Goal: Information Seeking & Learning: Learn about a topic

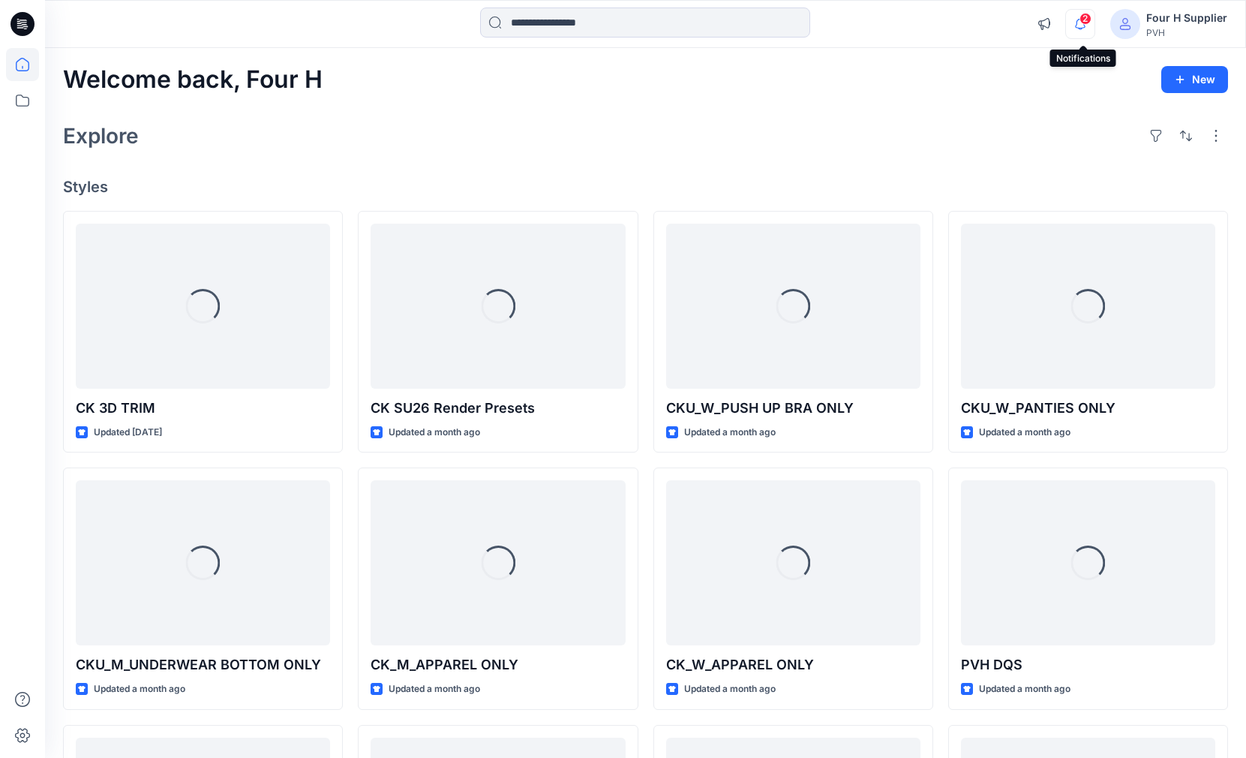
click at [1080, 26] on icon "button" at bounding box center [1080, 24] width 29 height 30
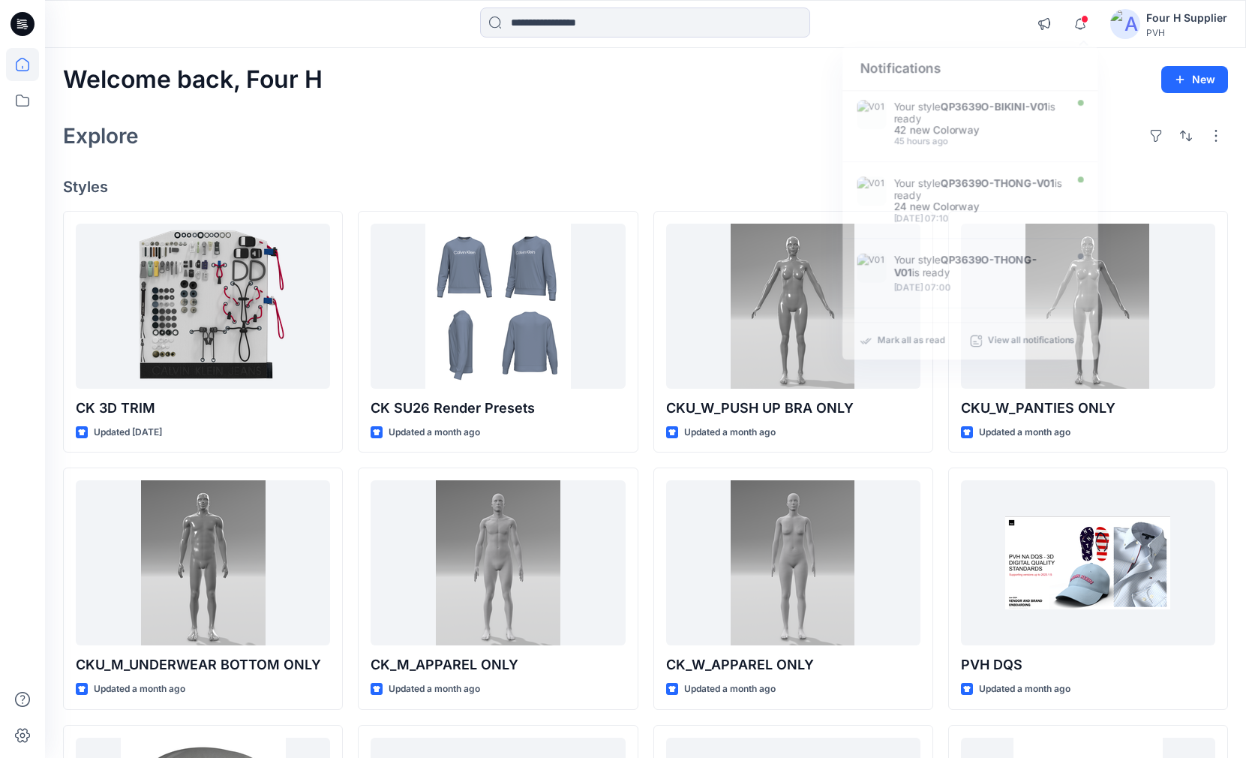
click at [748, 134] on div "Explore" at bounding box center [645, 136] width 1165 height 36
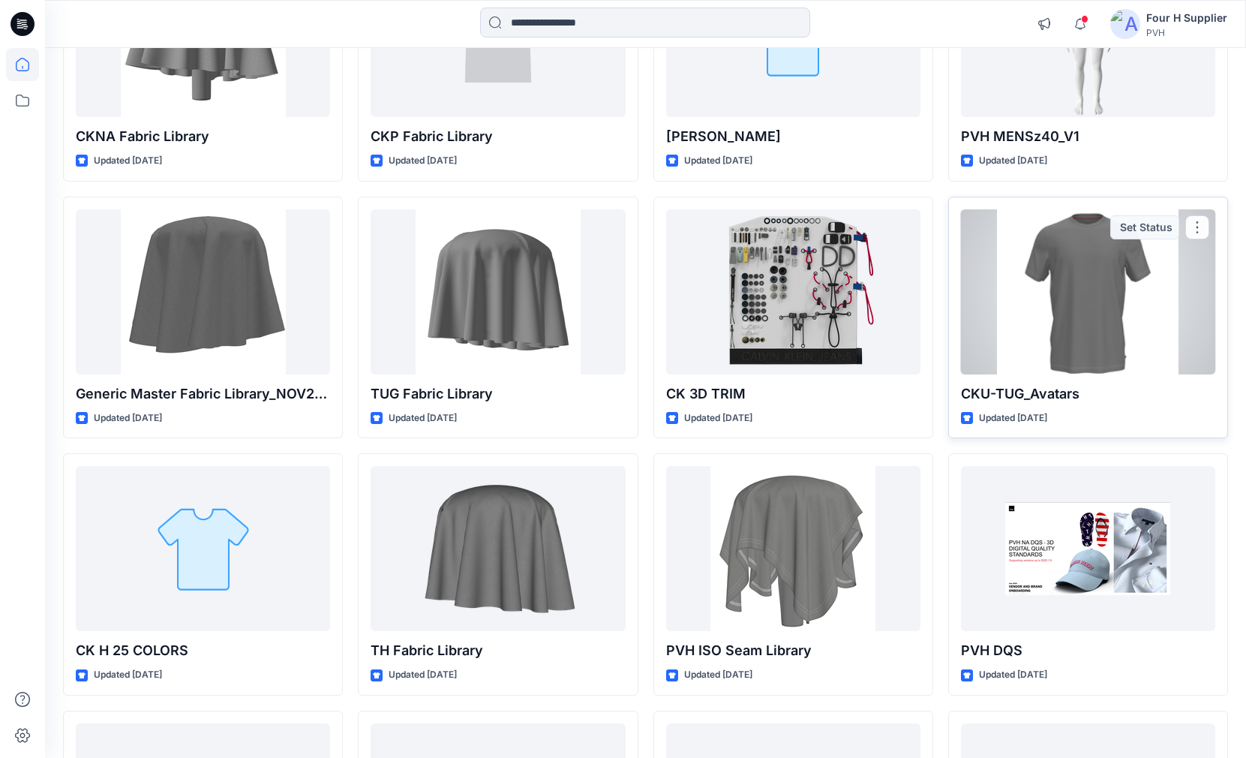
scroll to position [1358, 0]
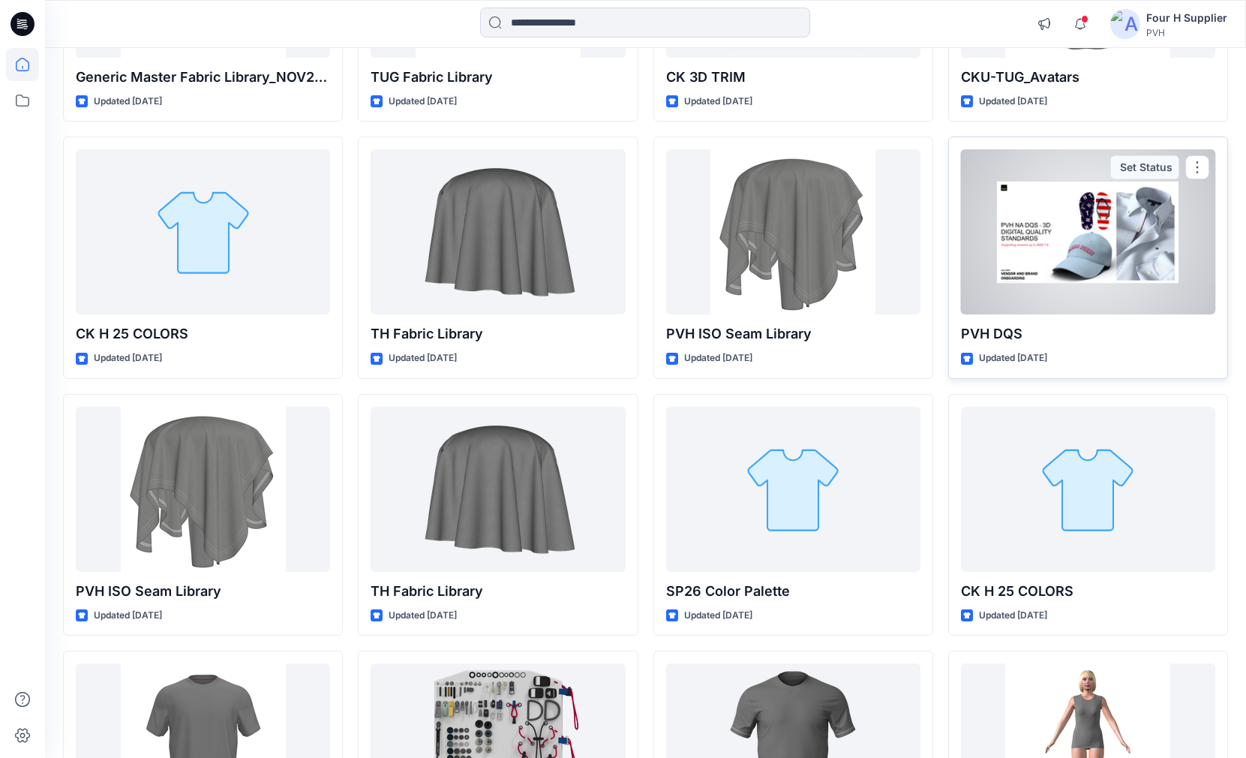
click at [1028, 213] on div at bounding box center [1088, 231] width 254 height 165
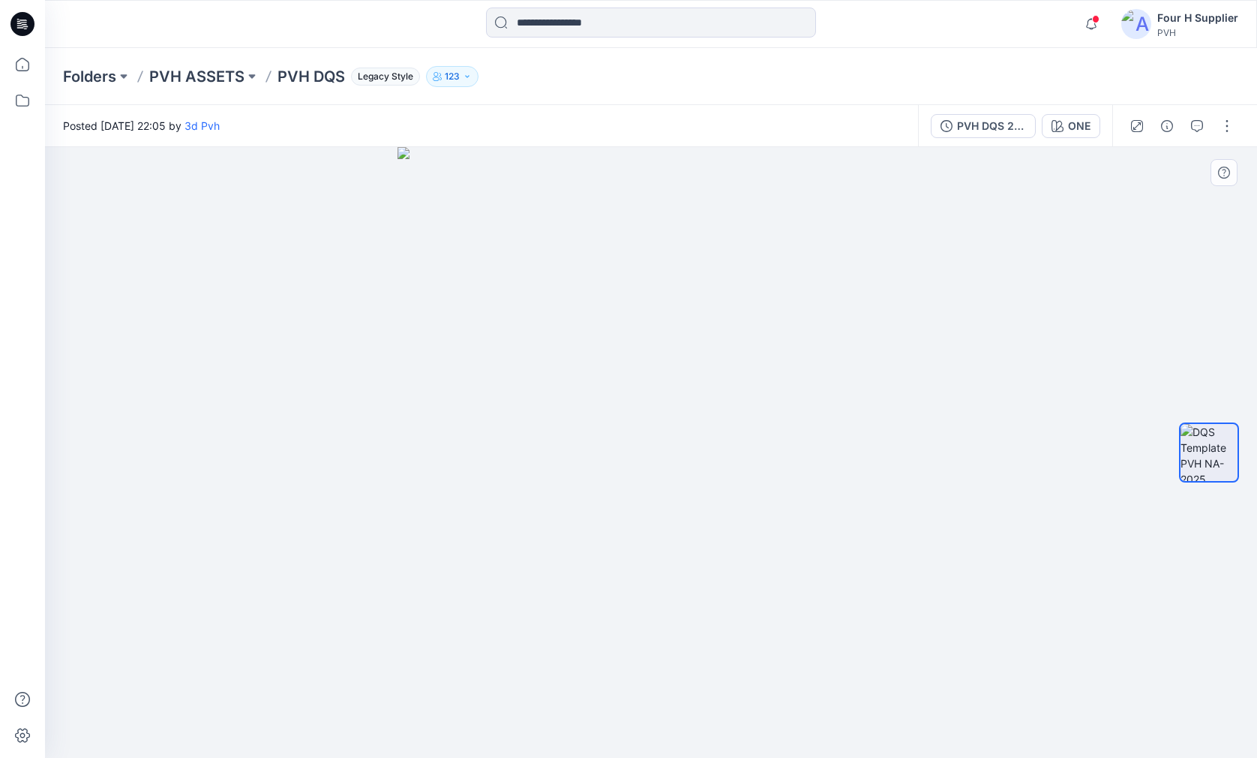
click at [543, 325] on img at bounding box center [651, 452] width 506 height 611
click at [459, 326] on img at bounding box center [651, 452] width 506 height 611
click at [1194, 128] on icon "button" at bounding box center [1197, 126] width 12 height 12
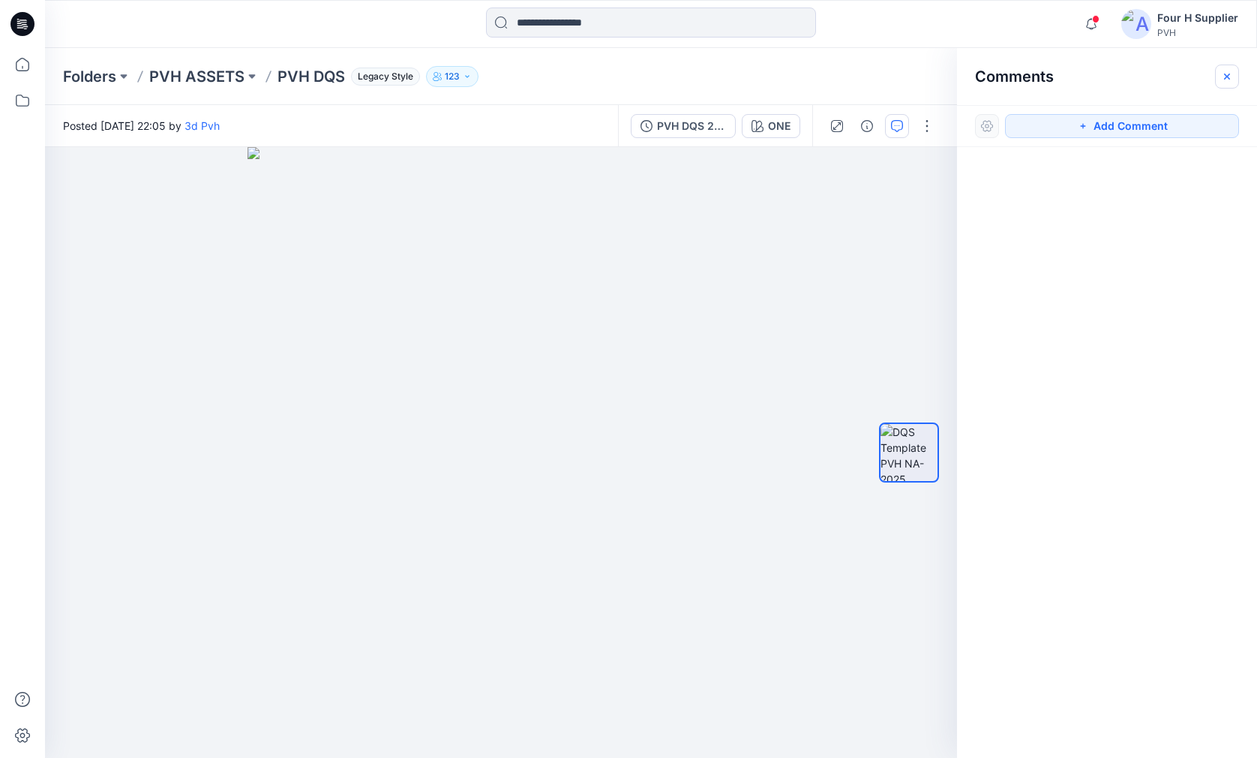
click at [1227, 80] on icon "button" at bounding box center [1227, 77] width 12 height 12
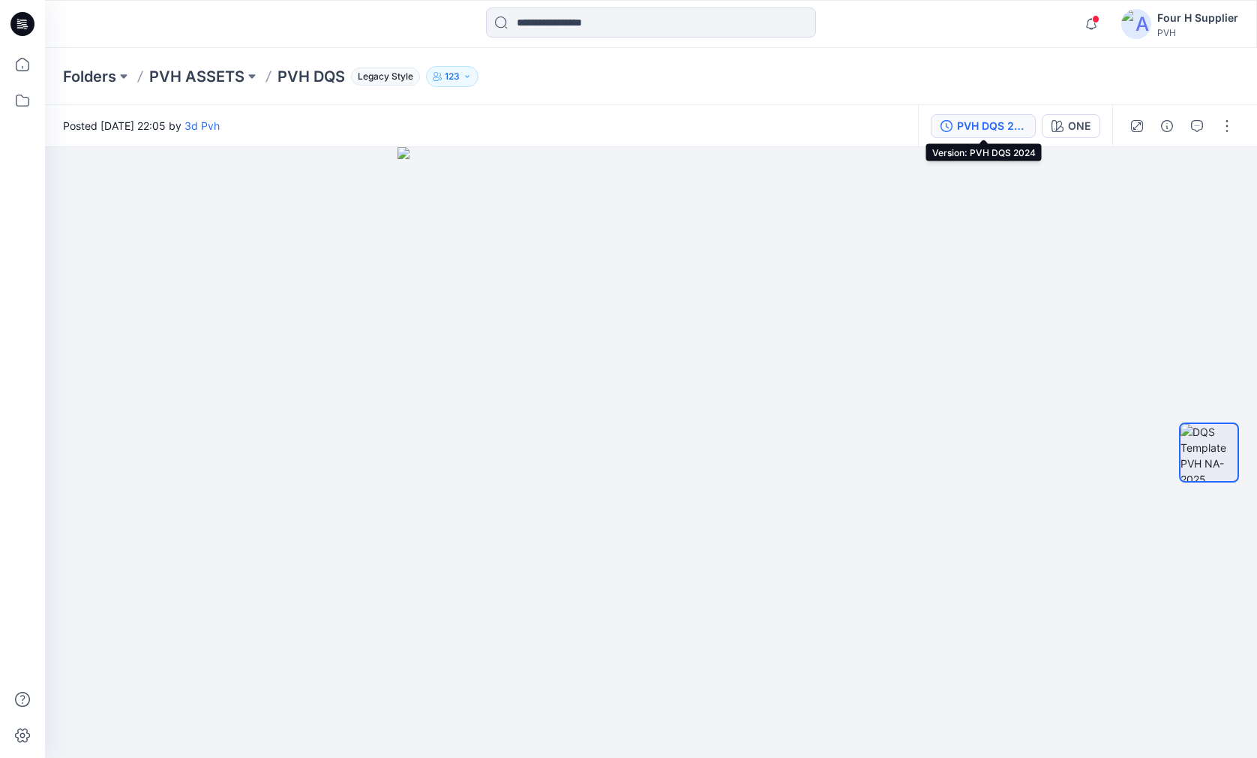
click at [1010, 119] on div "PVH DQS 2024" at bounding box center [991, 126] width 69 height 17
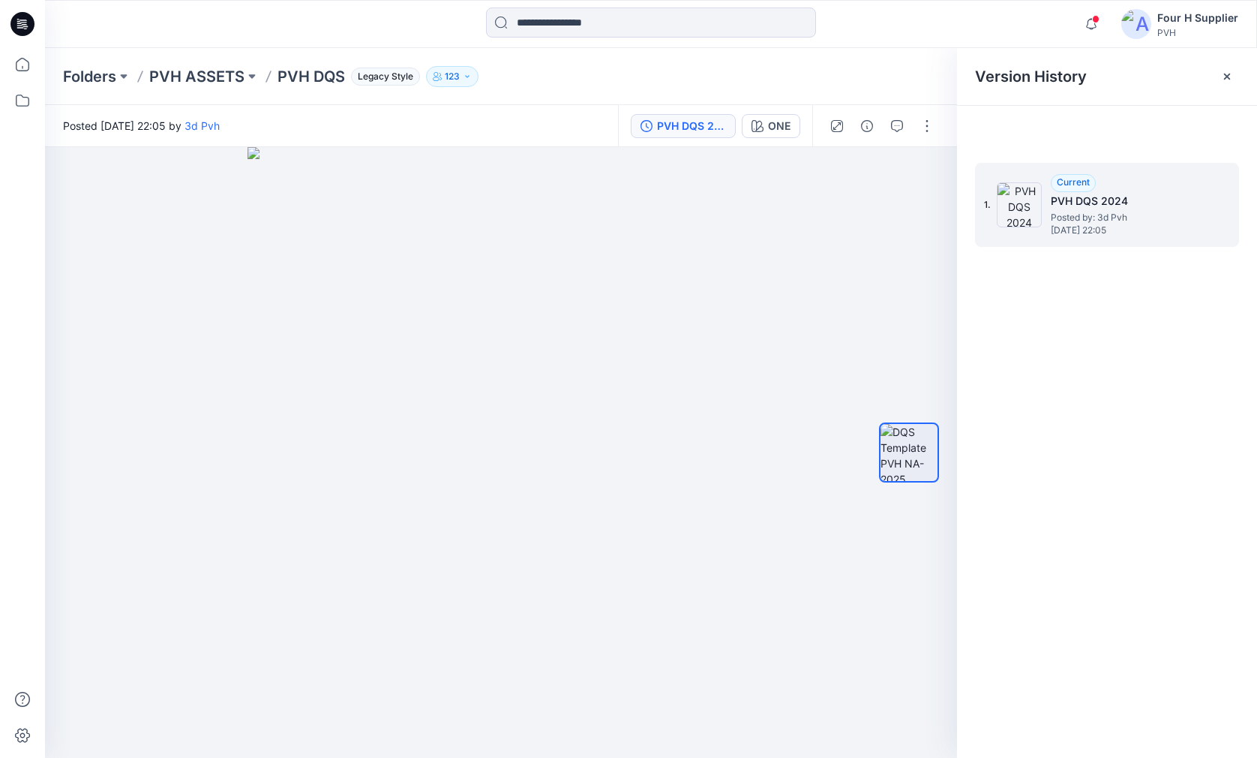
click at [1085, 206] on h5 "PVH DQS 2024" at bounding box center [1126, 201] width 150 height 18
click at [1078, 182] on span "Current" at bounding box center [1073, 181] width 33 height 11
click at [1228, 77] on icon at bounding box center [1227, 77] width 6 height 6
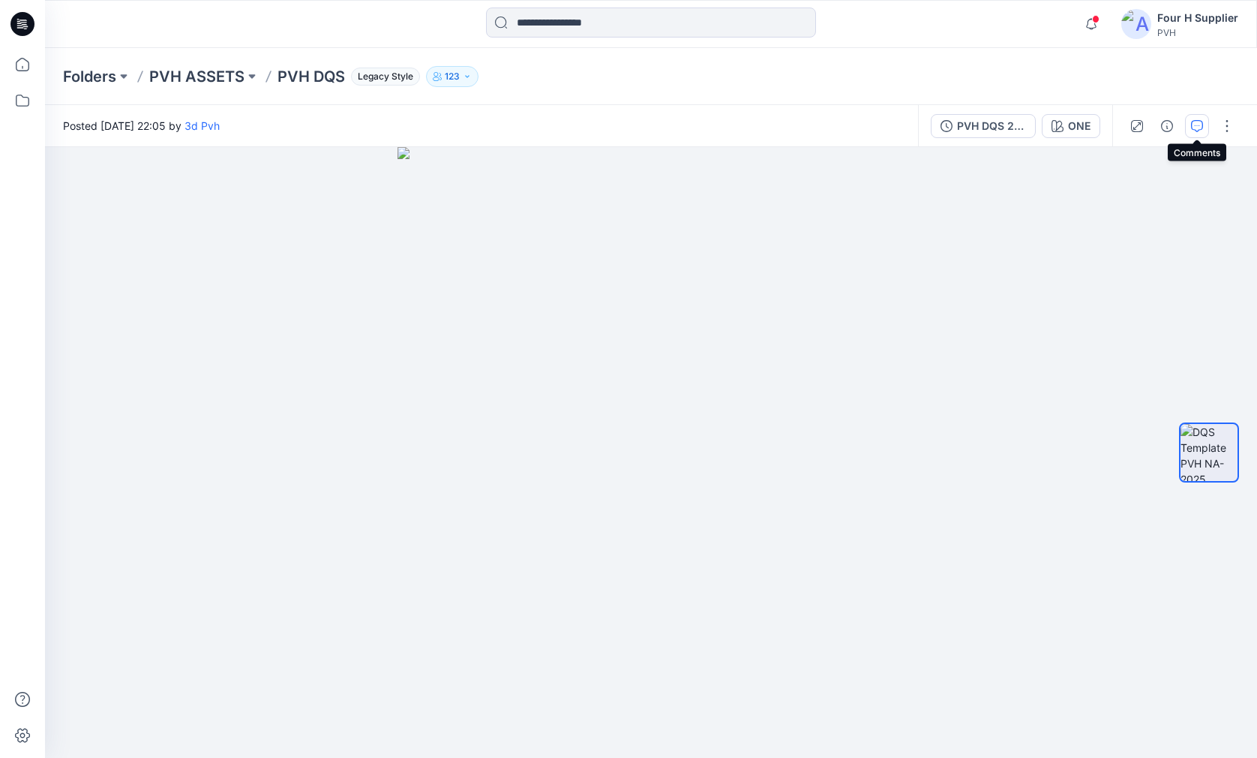
click at [1202, 123] on icon "button" at bounding box center [1197, 126] width 12 height 12
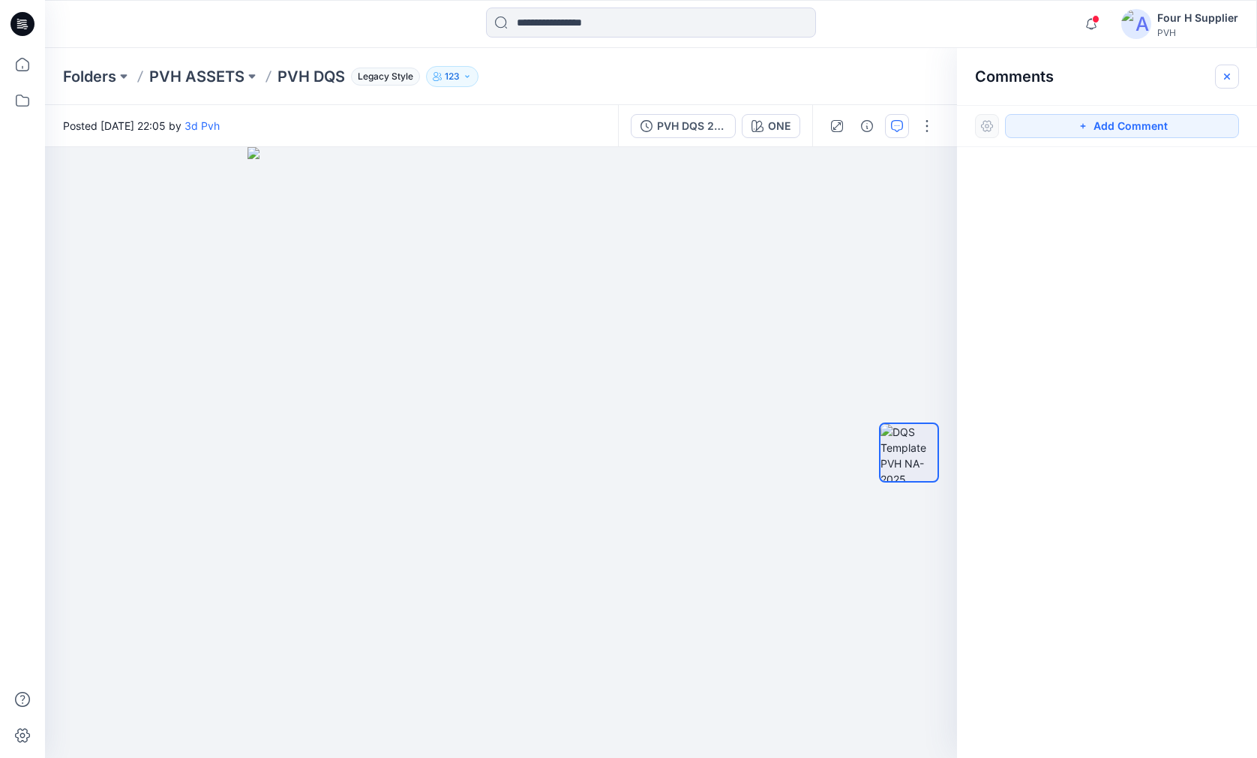
click at [1225, 80] on icon "button" at bounding box center [1227, 77] width 12 height 12
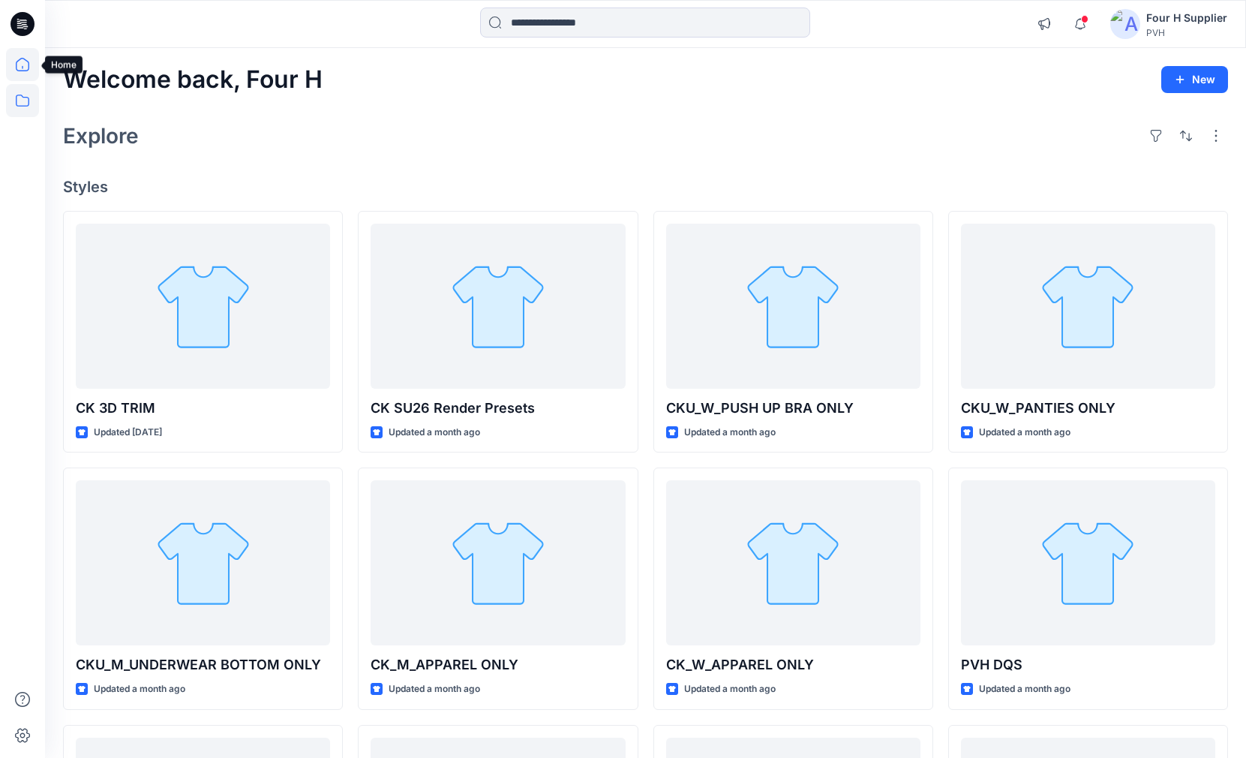
click at [23, 101] on icon at bounding box center [22, 100] width 33 height 33
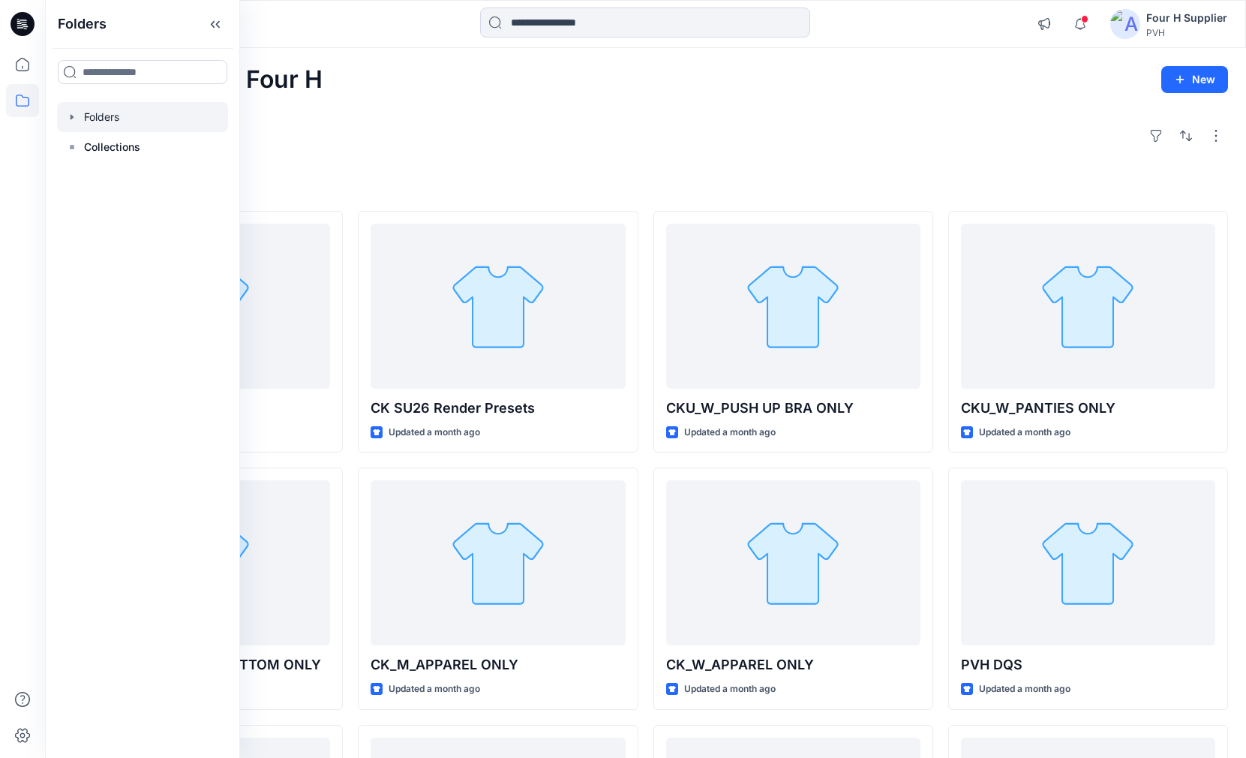
click at [91, 118] on div at bounding box center [142, 117] width 171 height 30
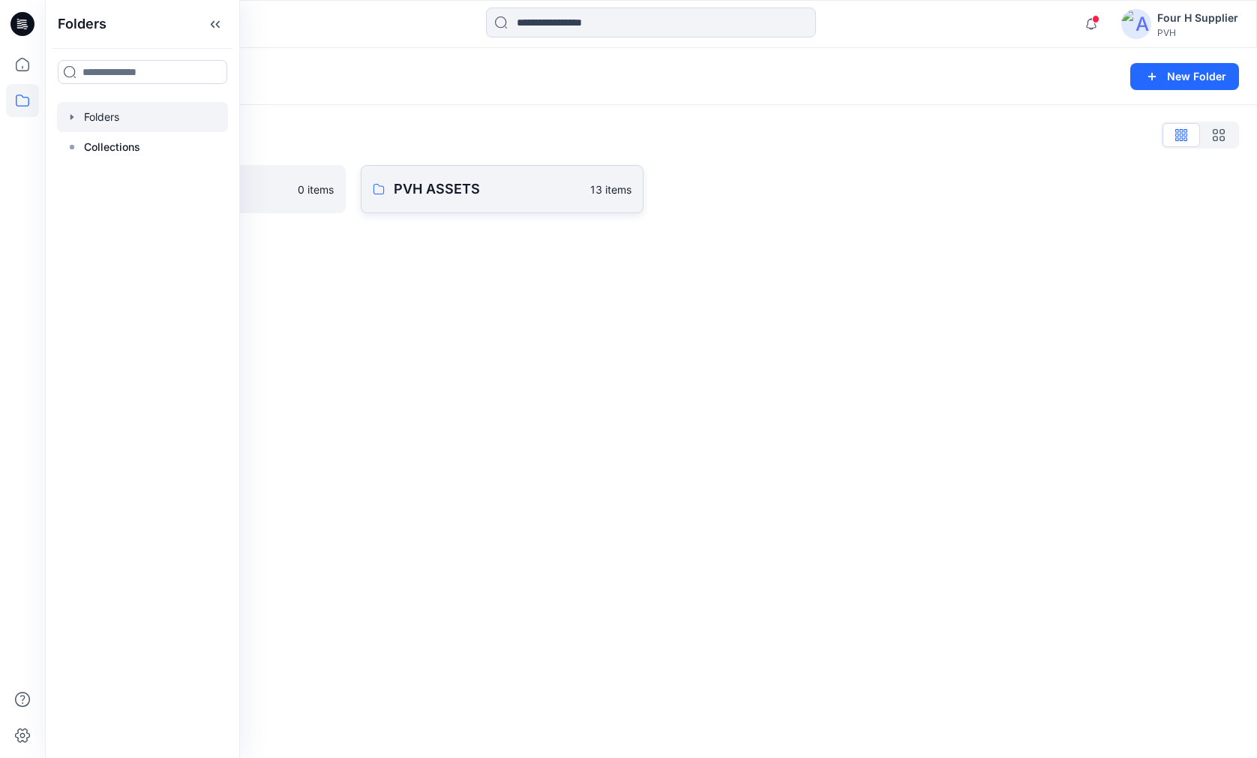
click at [419, 188] on p "PVH ASSETS" at bounding box center [488, 189] width 188 height 21
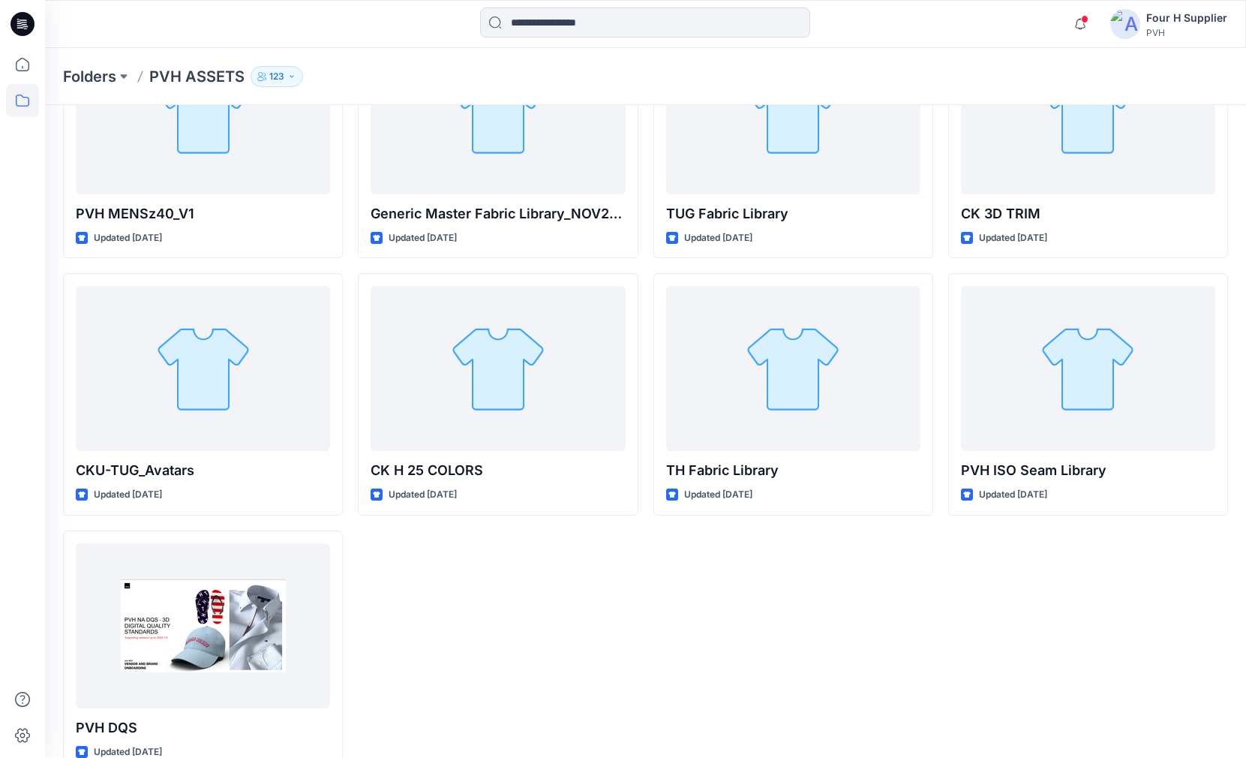
scroll to position [542, 0]
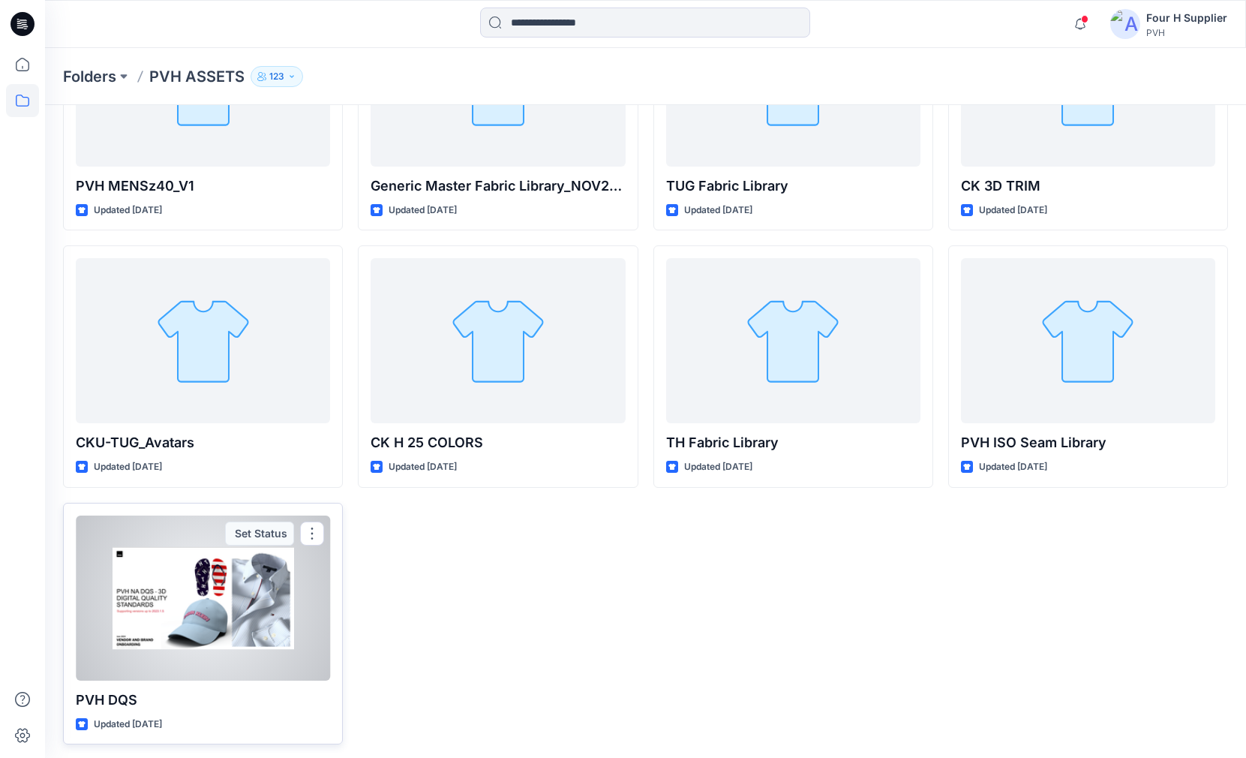
click at [159, 557] on div at bounding box center [203, 597] width 254 height 165
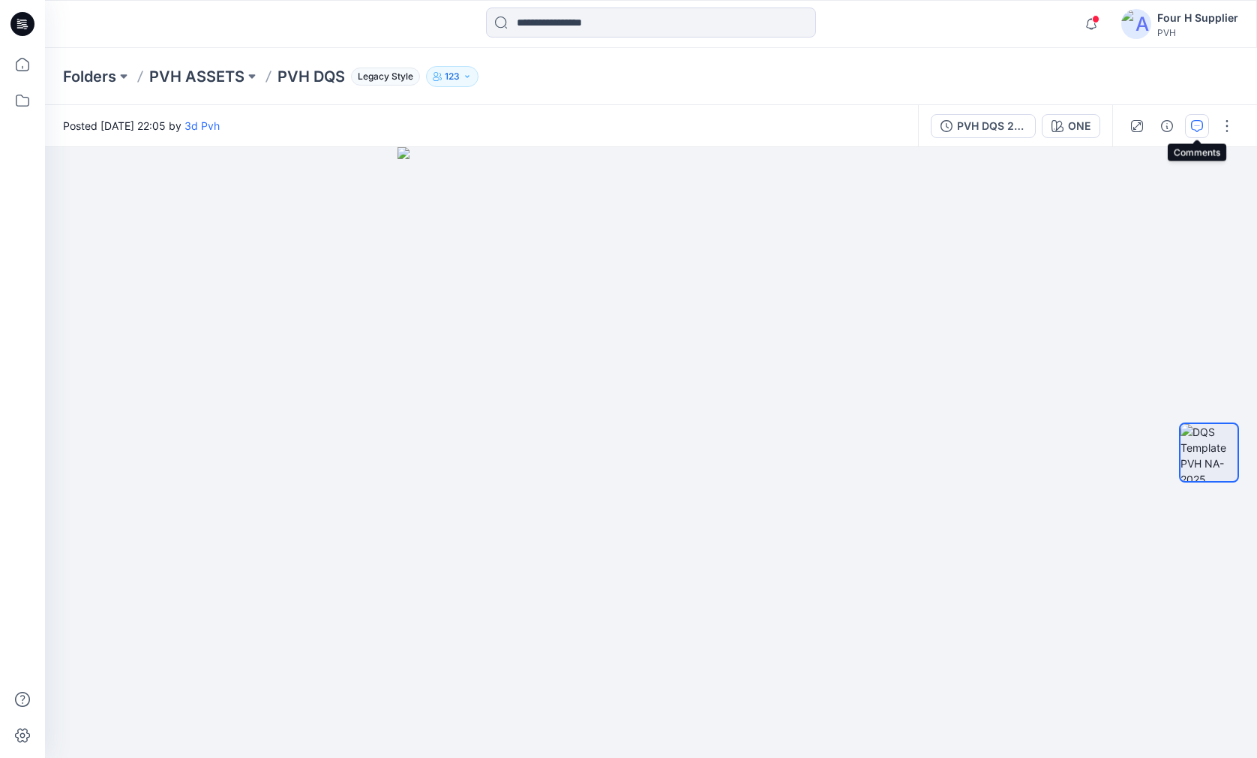
click at [1199, 125] on icon "button" at bounding box center [1197, 126] width 12 height 12
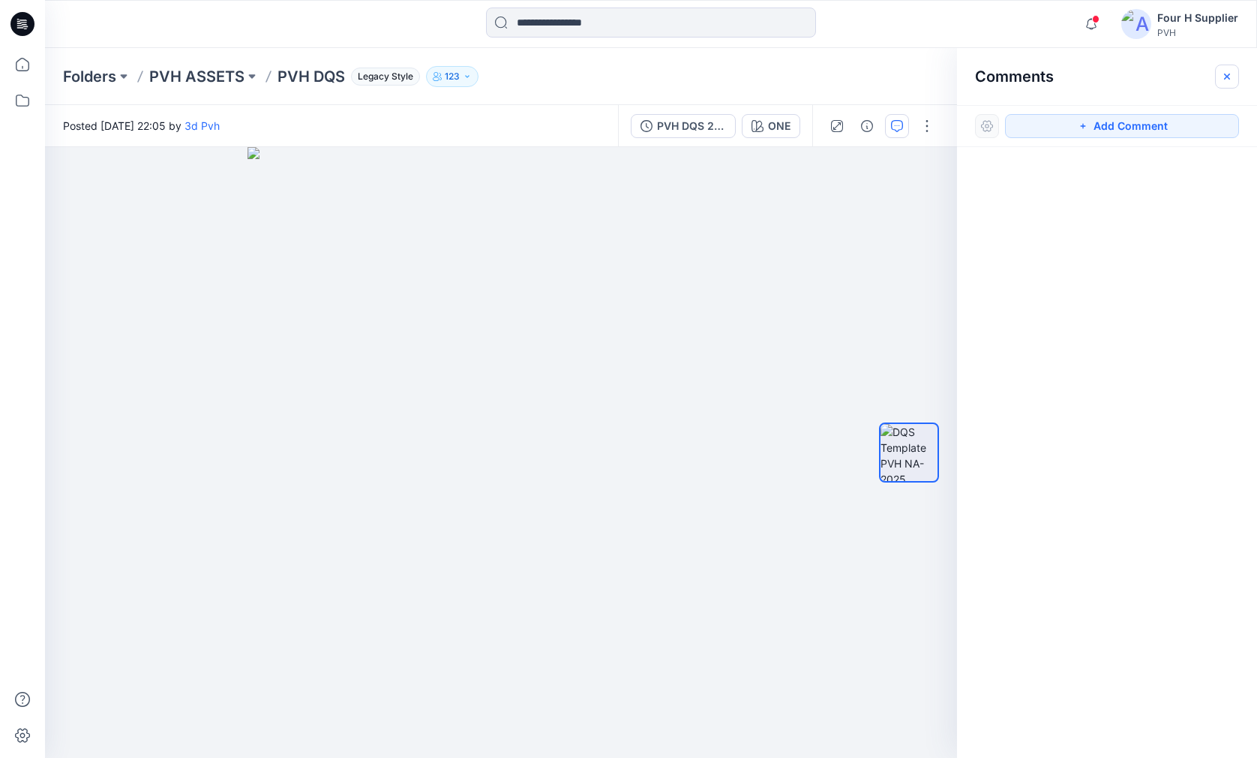
click at [1230, 75] on icon "button" at bounding box center [1227, 77] width 12 height 12
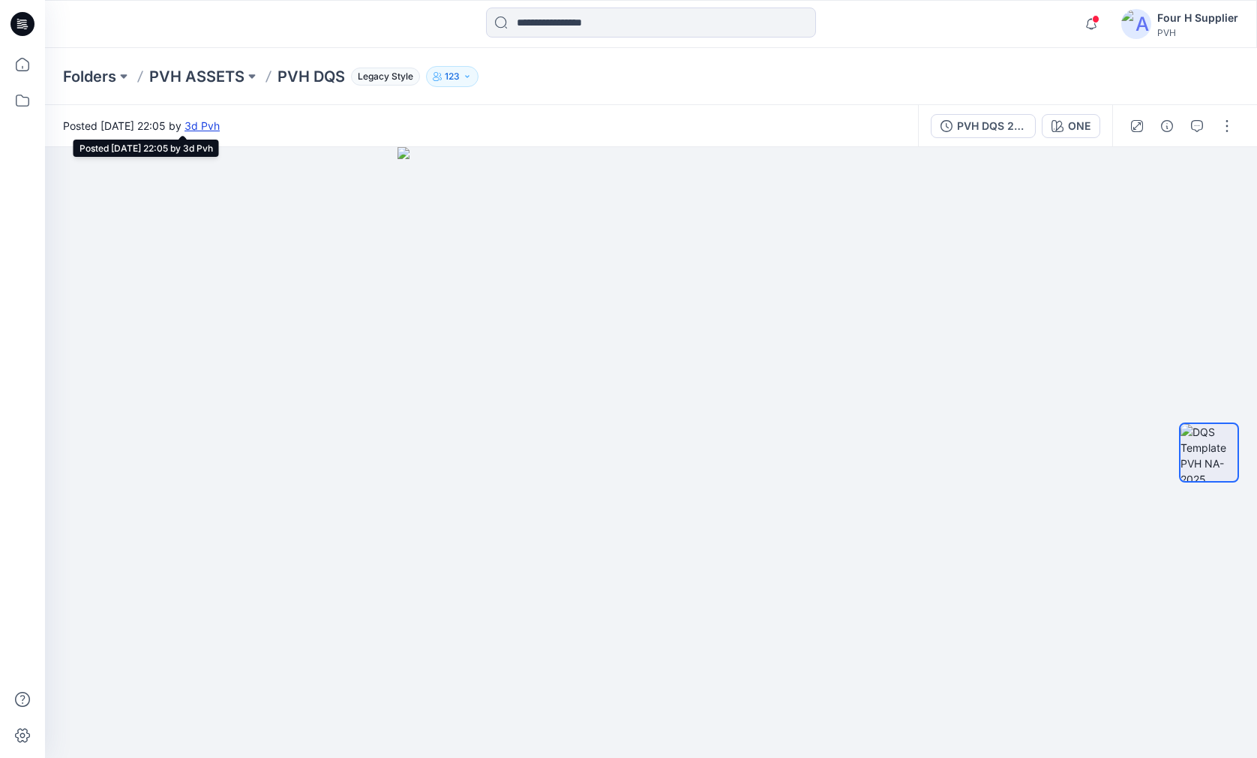
click at [220, 124] on link "3d Pvh" at bounding box center [202, 125] width 35 height 13
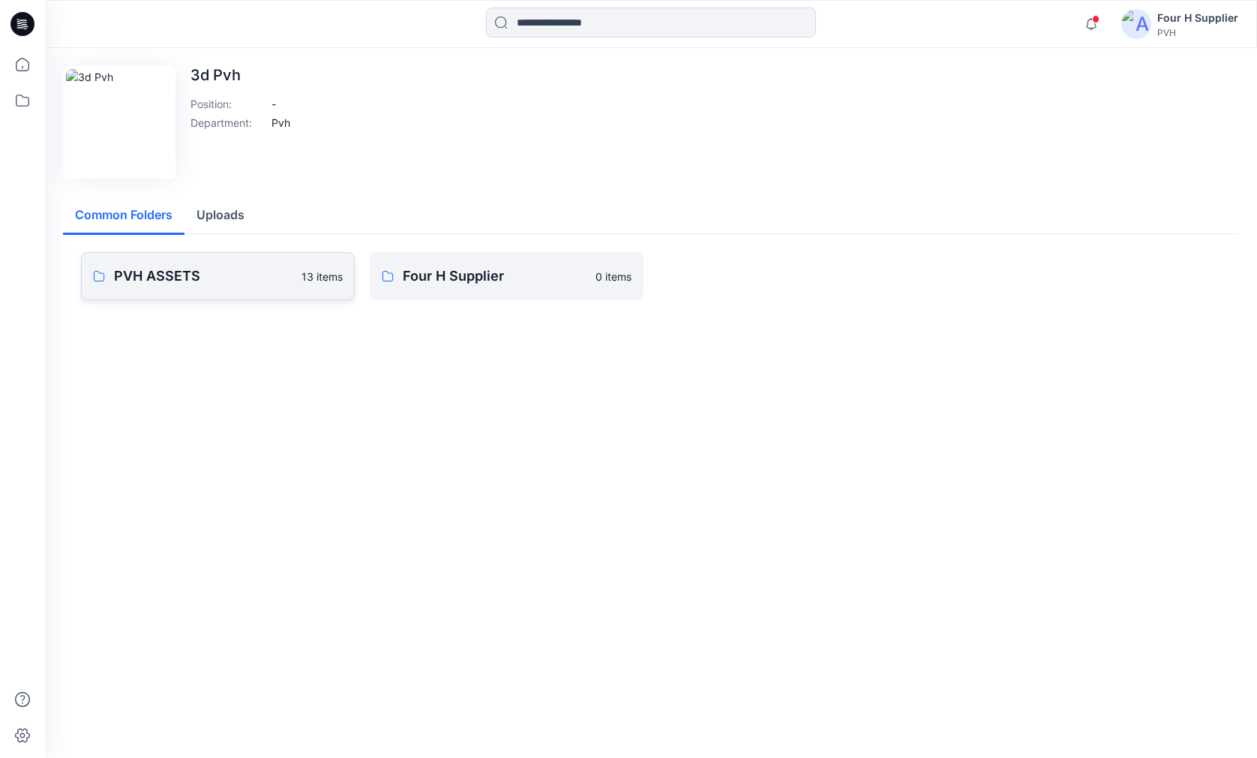
click at [210, 276] on p "PVH ASSETS" at bounding box center [203, 276] width 179 height 21
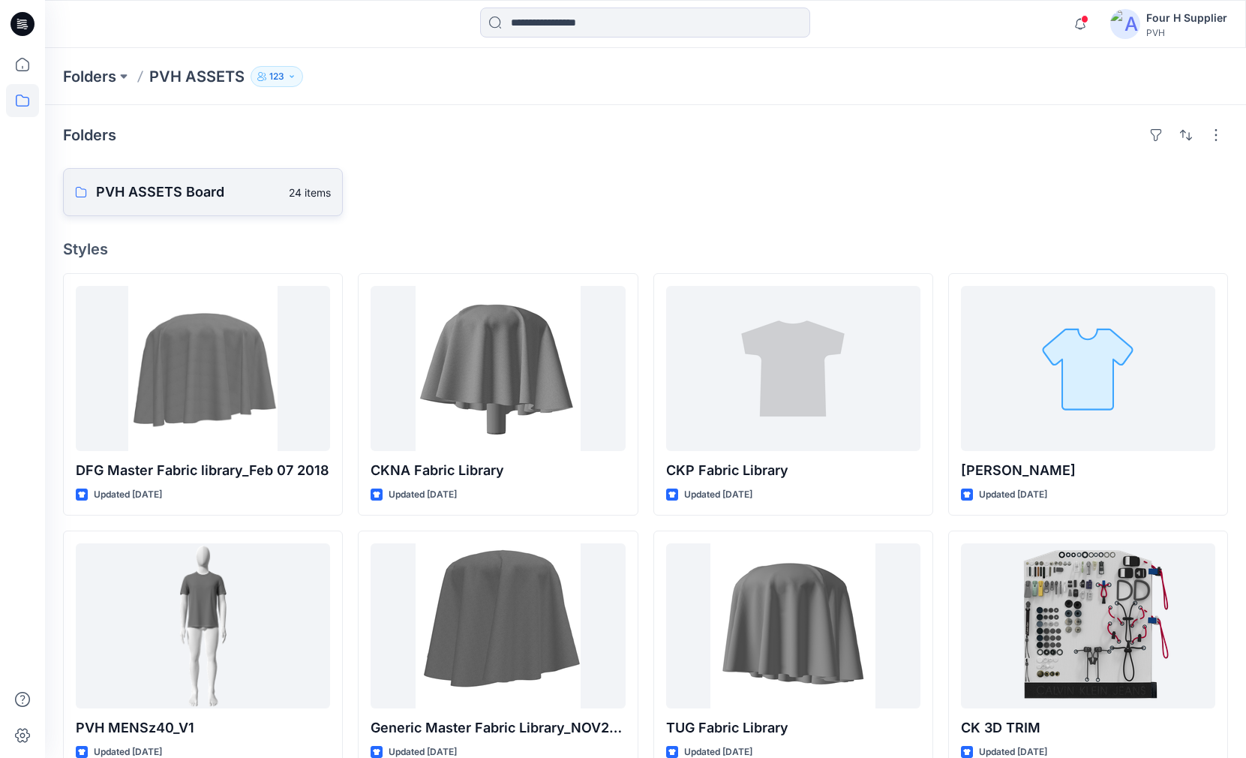
click at [129, 185] on p "PVH ASSETS Board" at bounding box center [188, 192] width 184 height 21
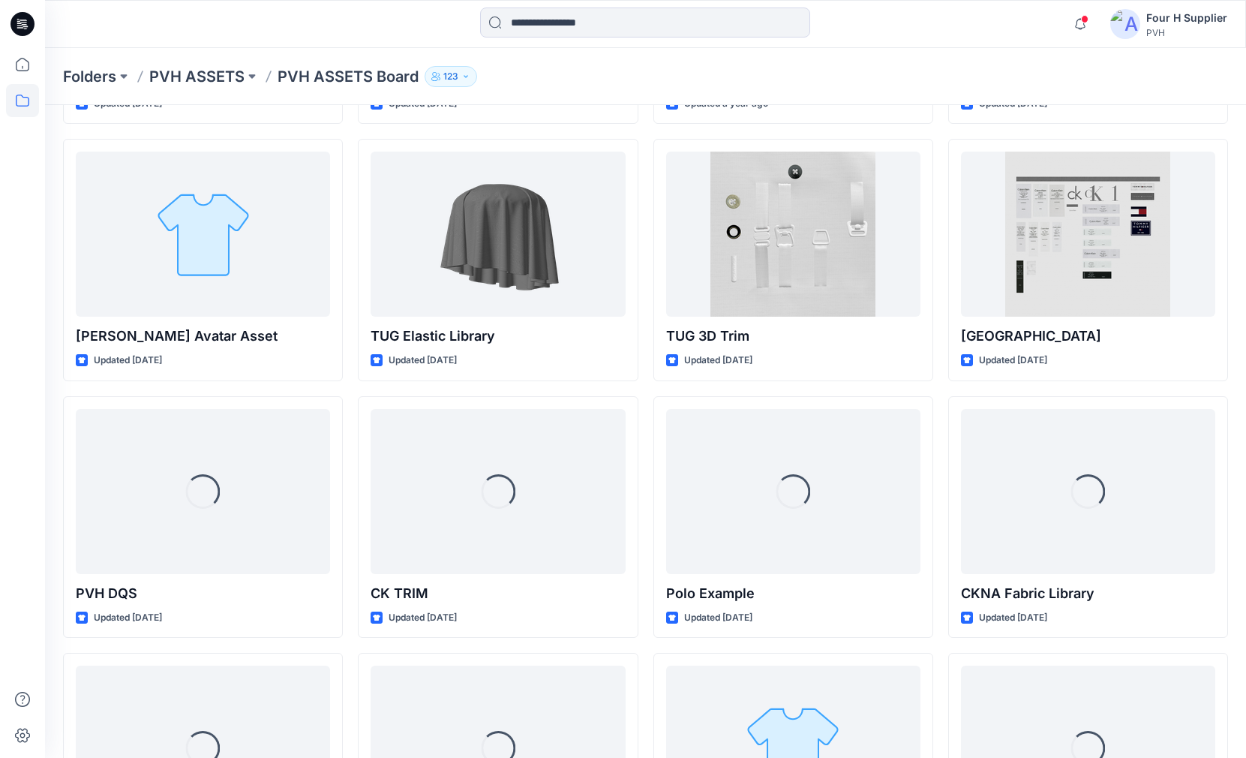
scroll to position [825, 0]
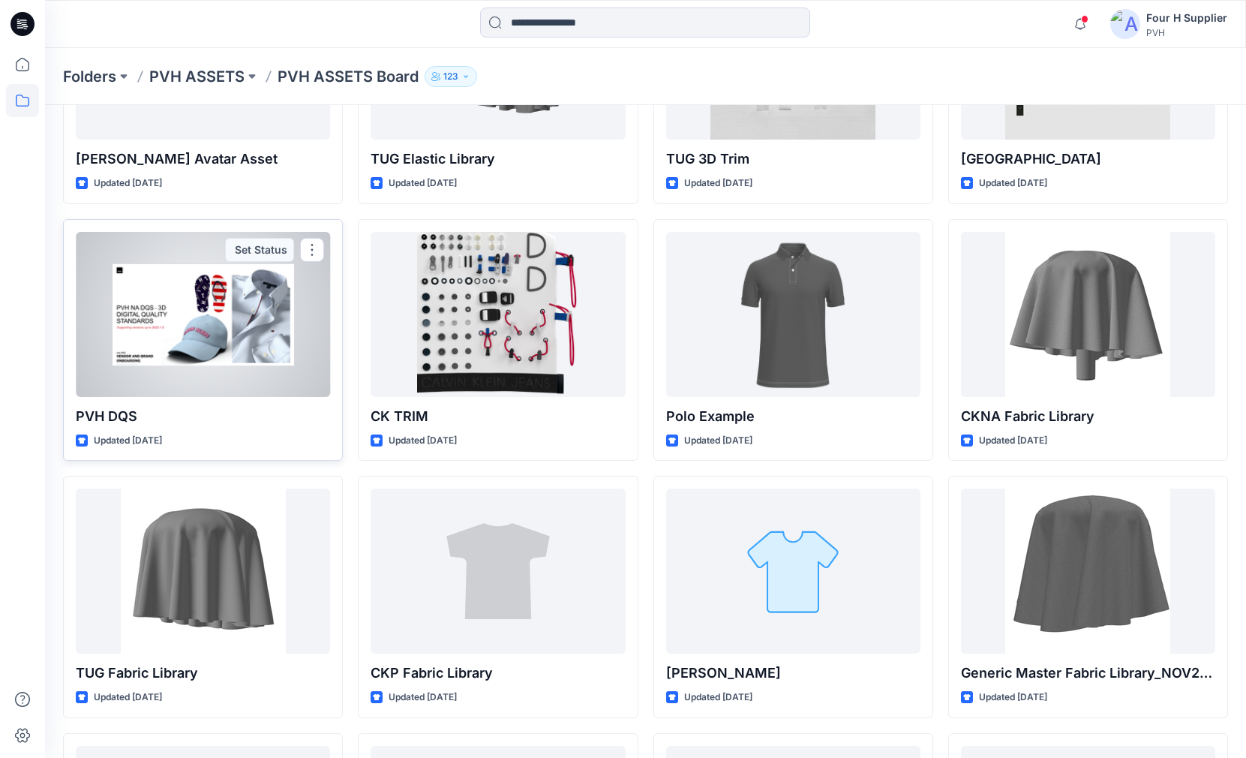
click at [212, 322] on div at bounding box center [203, 314] width 254 height 165
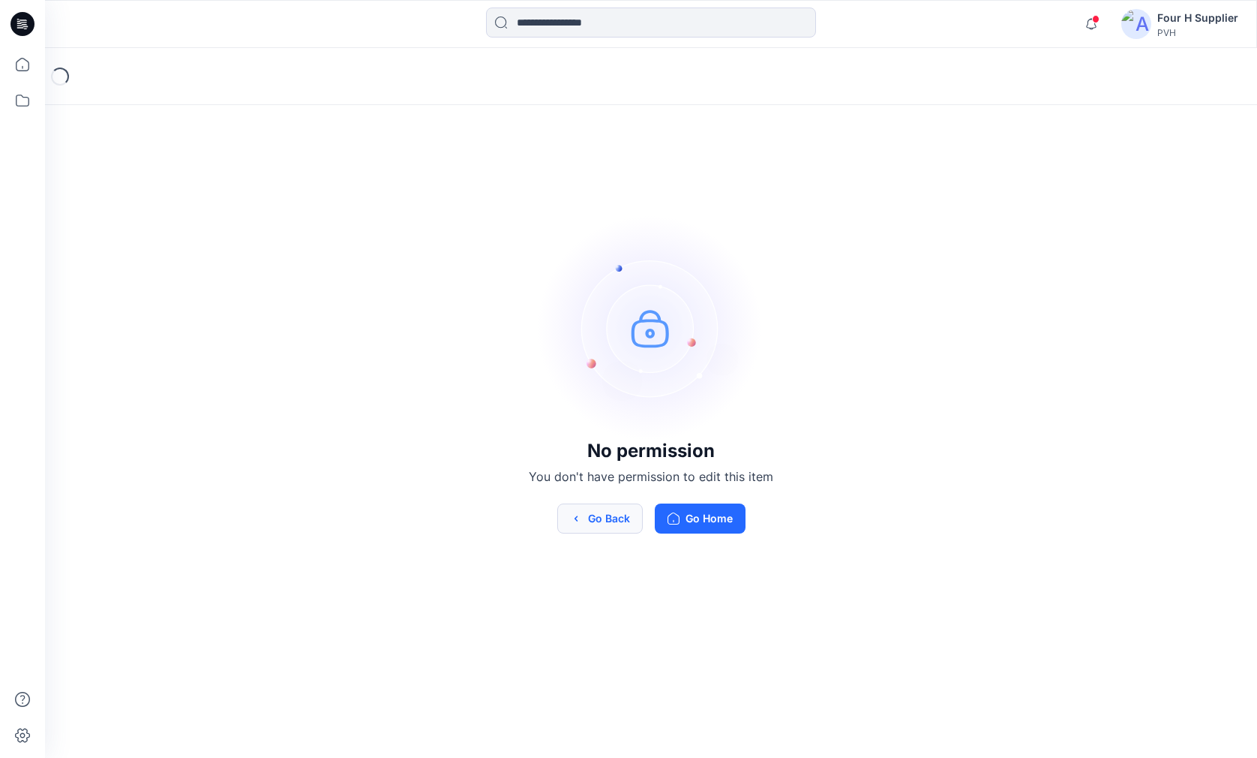
click at [600, 518] on button "Go Back" at bounding box center [600, 518] width 86 height 30
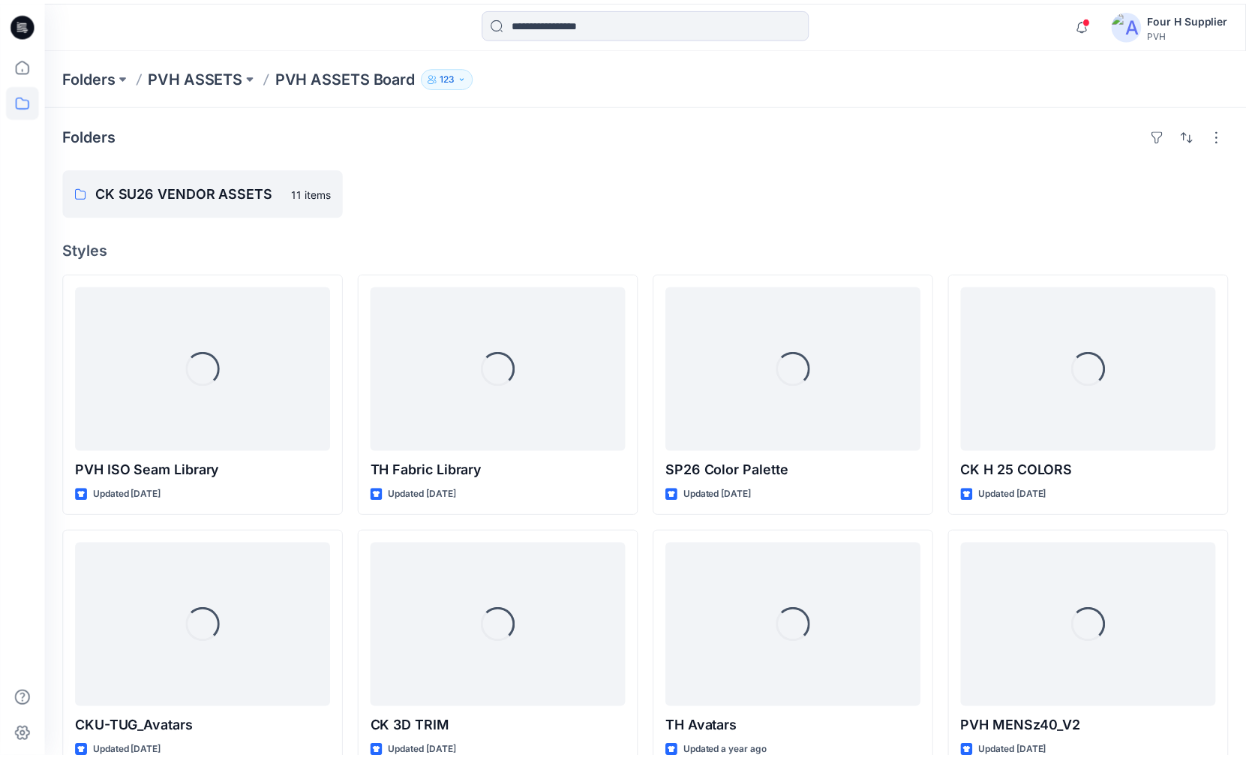
scroll to position [825, 0]
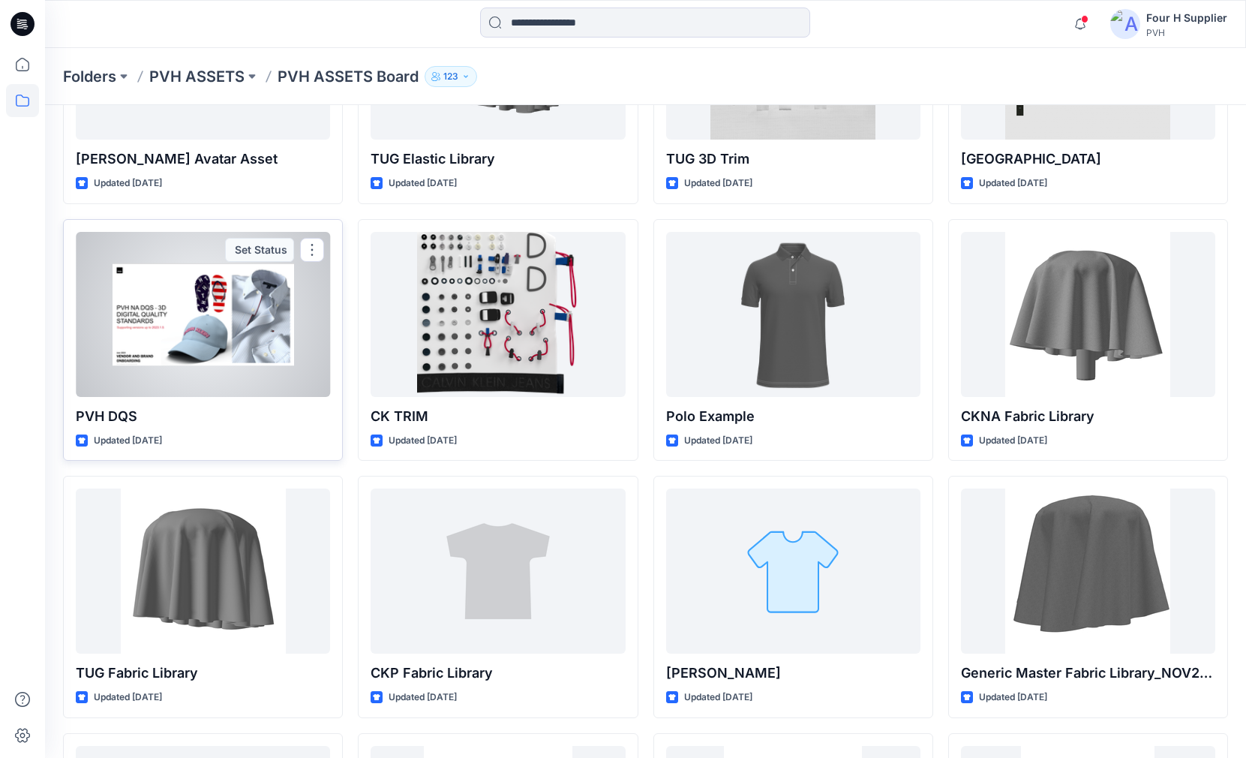
click at [242, 315] on div at bounding box center [203, 314] width 254 height 165
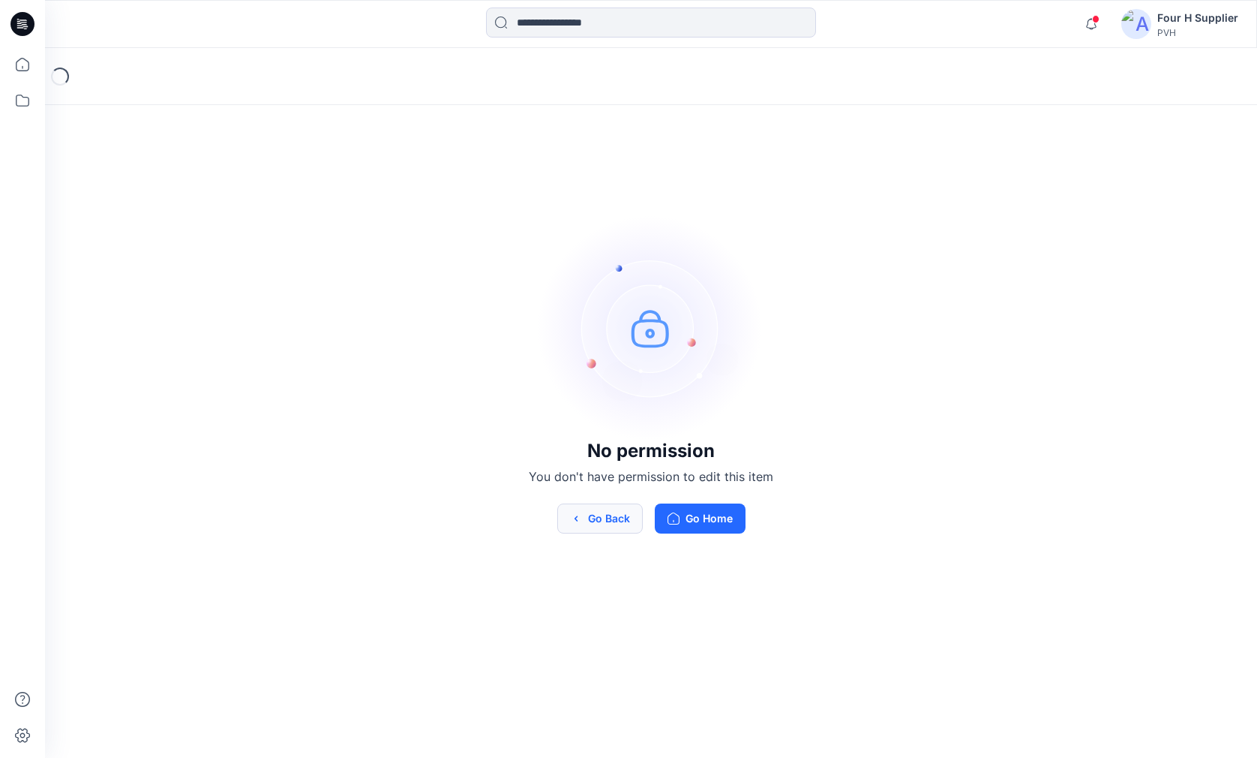
click at [591, 521] on button "Go Back" at bounding box center [600, 518] width 86 height 30
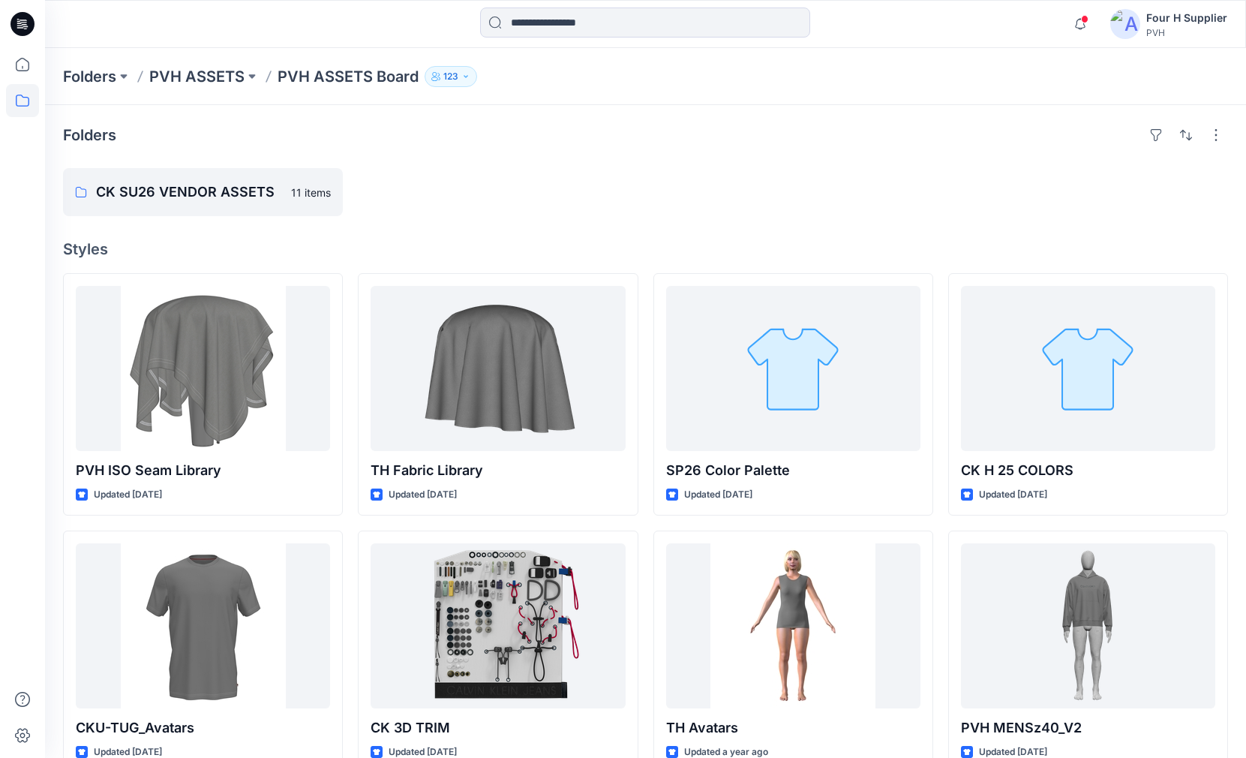
click at [26, 29] on icon at bounding box center [26, 29] width 4 height 1
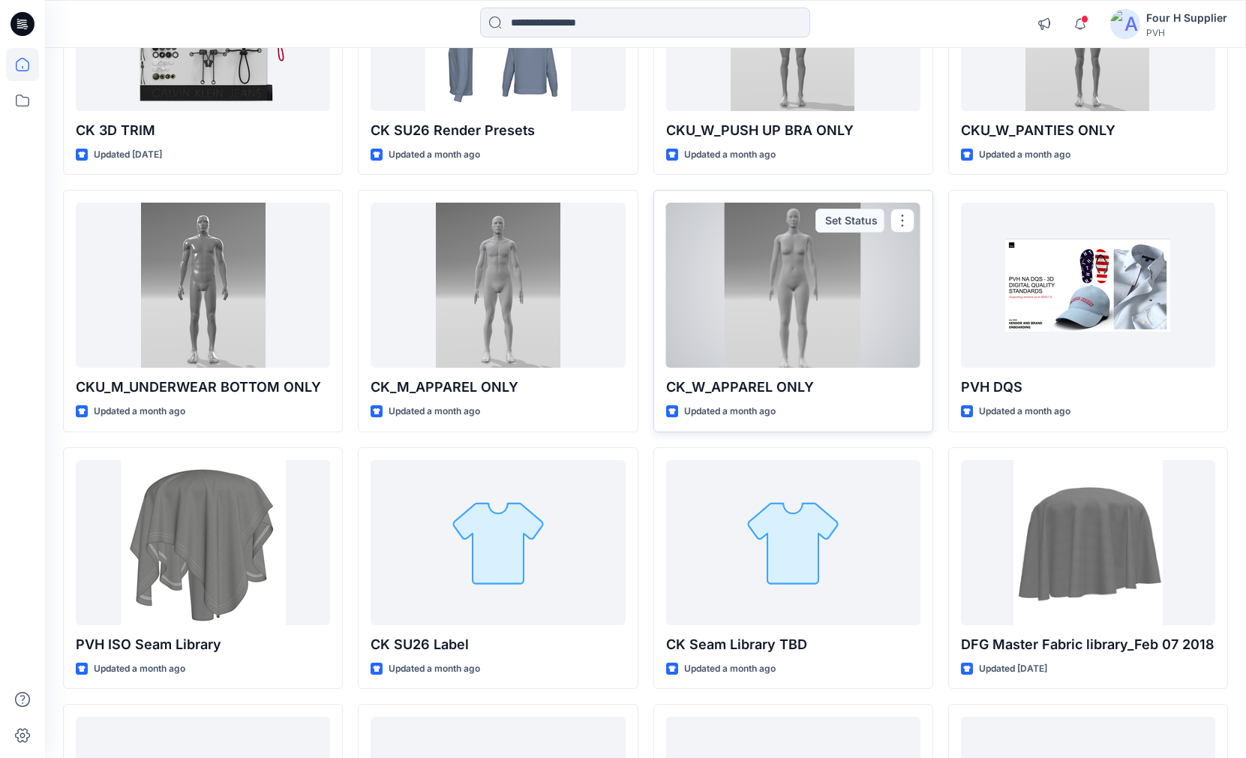
scroll to position [277, 0]
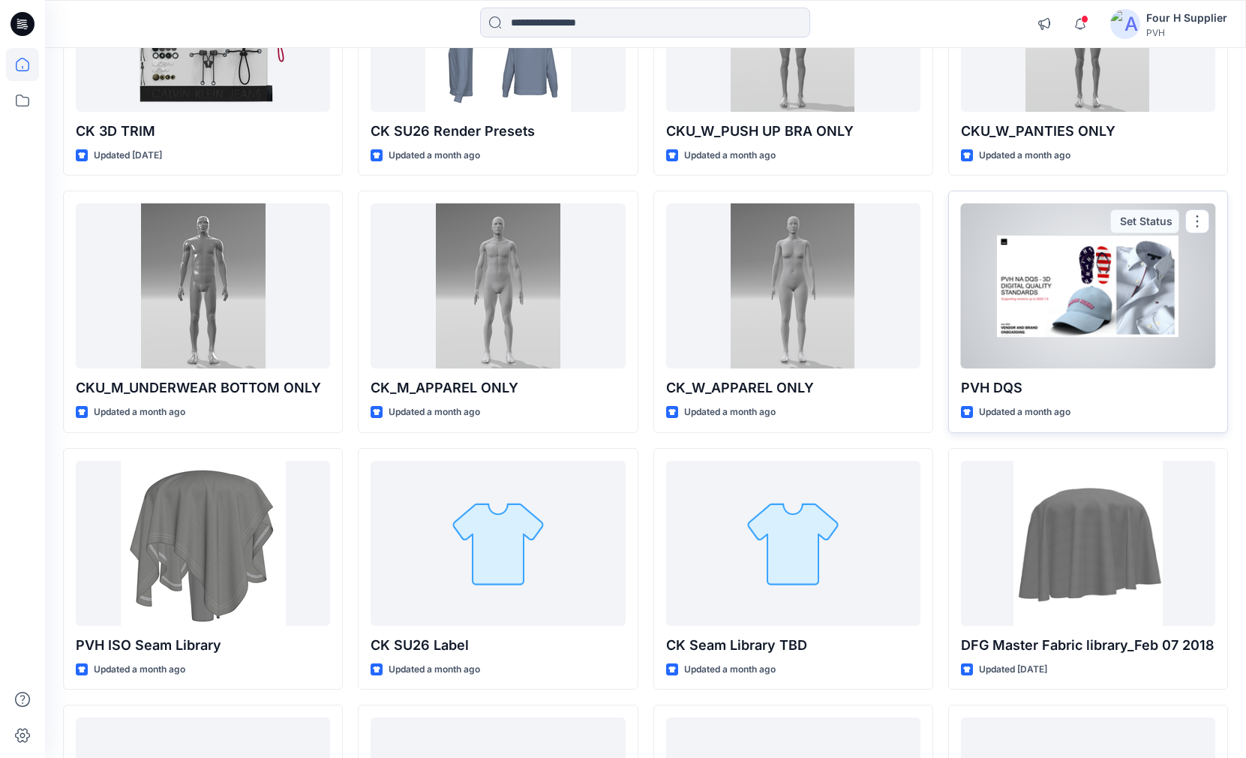
click at [1061, 326] on div at bounding box center [1088, 285] width 254 height 165
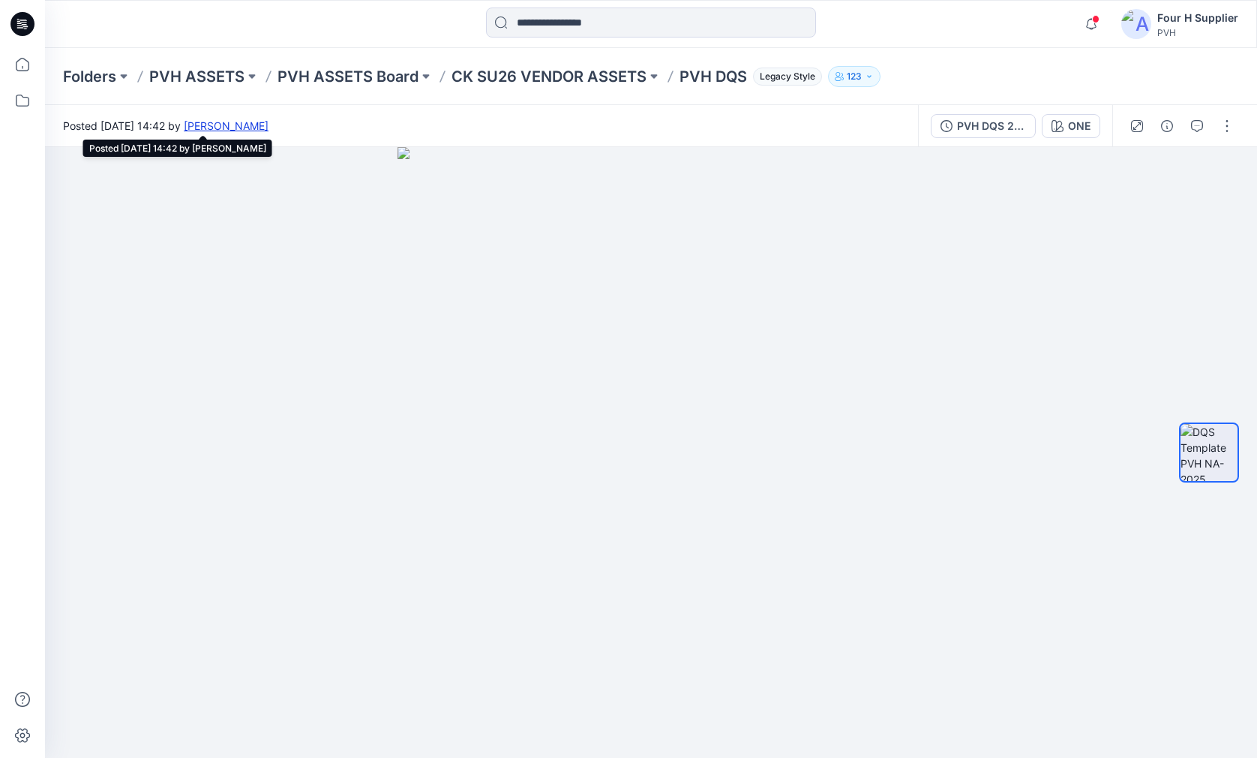
drag, startPoint x: 348, startPoint y: 128, endPoint x: 263, endPoint y: 127, distance: 84.8
click at [263, 127] on div "Posted Tuesday, July 15, 2025 14:42 by Stefka De Ruiter" at bounding box center [481, 125] width 873 height 41
copy link "[PERSON_NAME]"
